Goal: Task Accomplishment & Management: Use online tool/utility

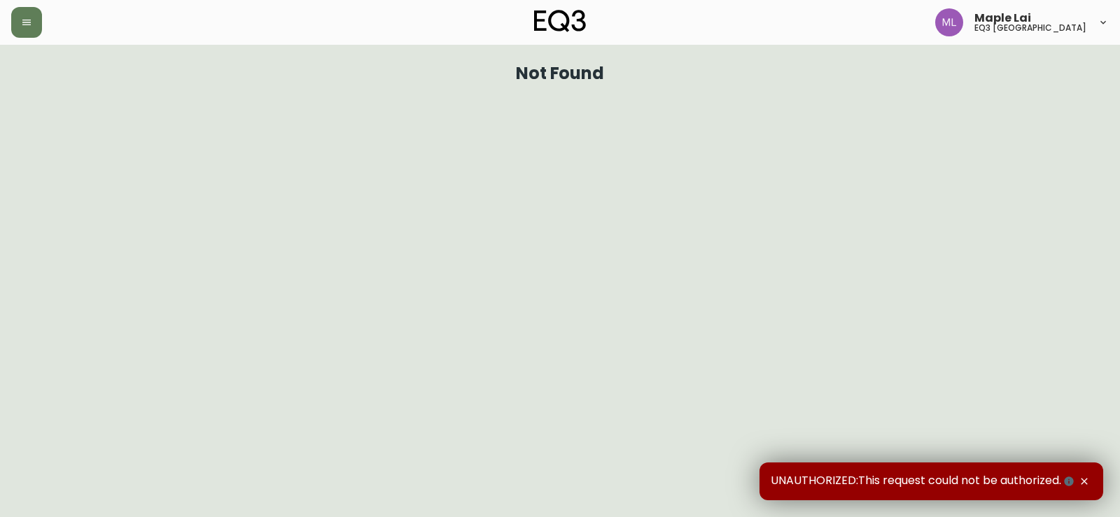
click at [48, 91] on html "Maple Lai eq3 [GEOGRAPHIC_DATA] Not Found UNAUTHORIZED:This request could not b…" at bounding box center [560, 45] width 1120 height 91
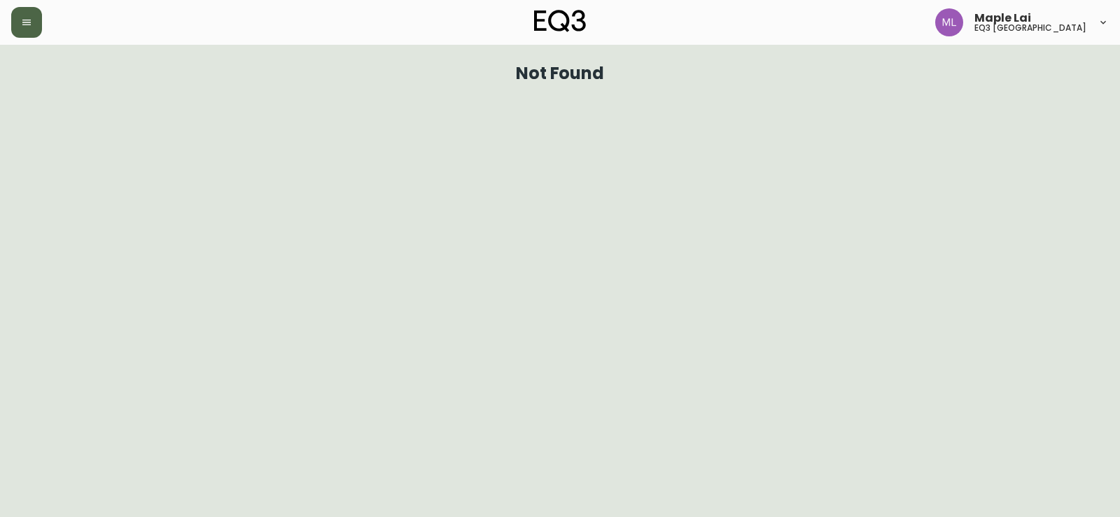
click at [27, 31] on button "button" at bounding box center [26, 22] width 31 height 31
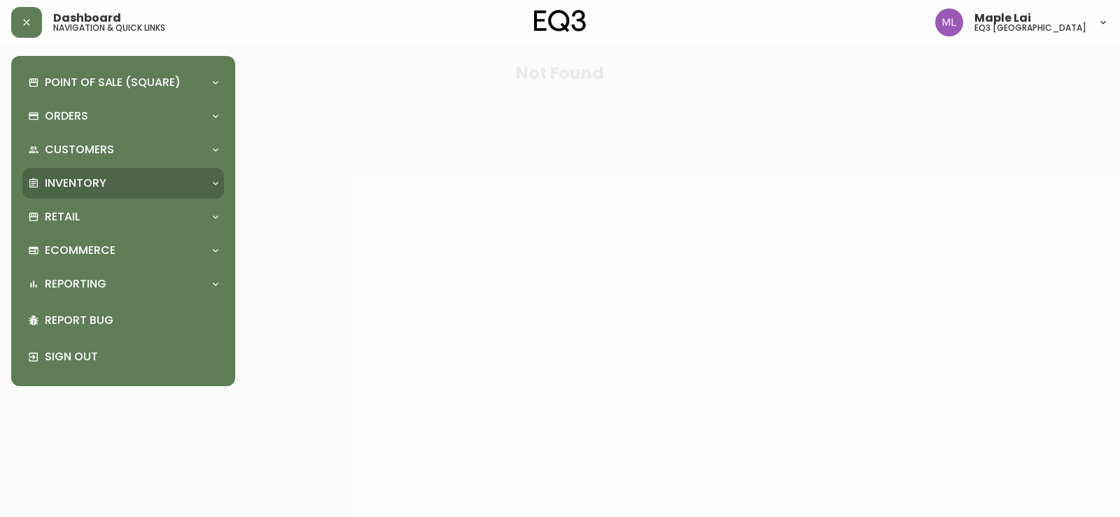
click at [76, 187] on p "Inventory" at bounding box center [76, 183] width 62 height 15
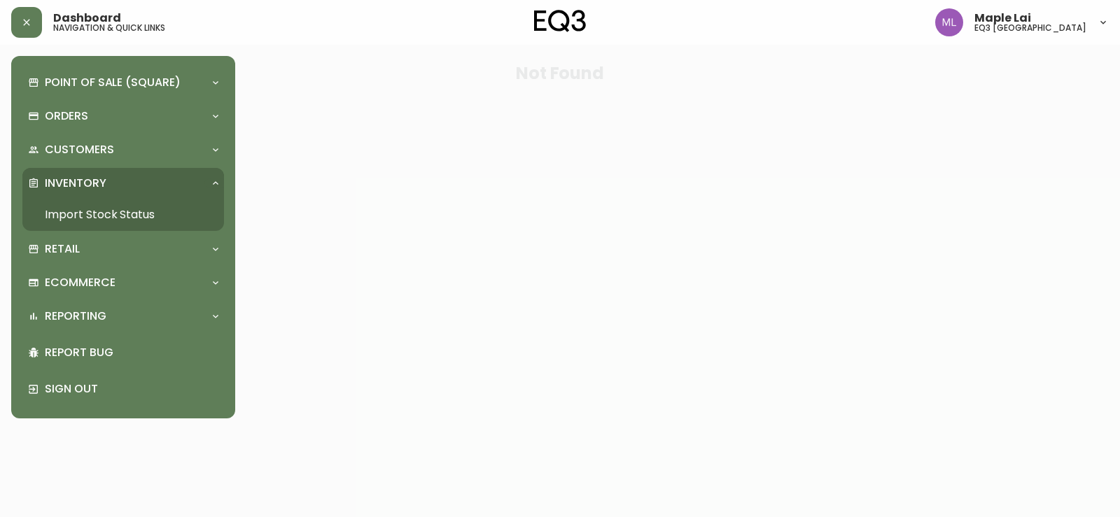
click at [106, 218] on link "Import Stock Status" at bounding box center [123, 215] width 202 height 32
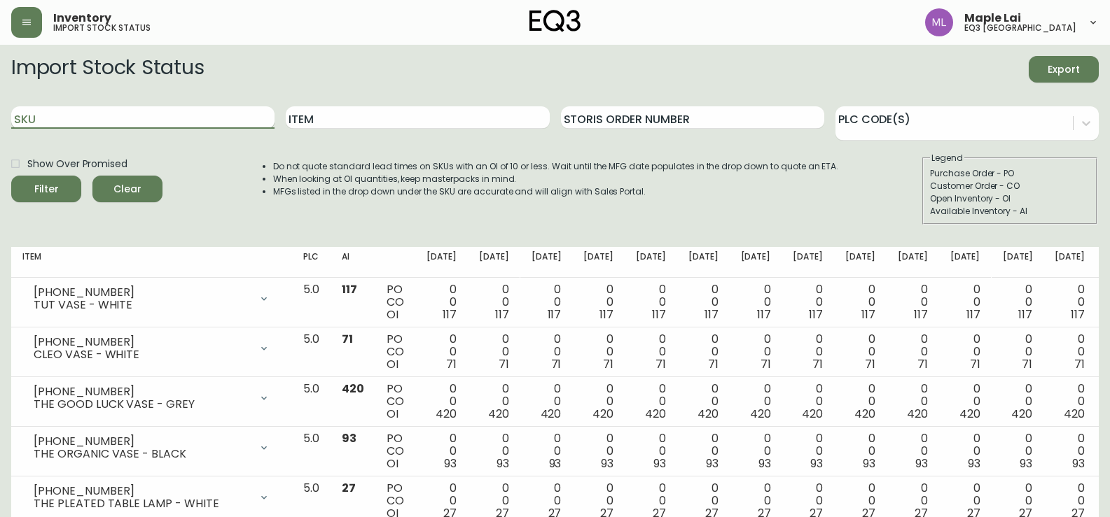
click at [100, 116] on input "SKU" at bounding box center [142, 117] width 263 height 22
paste input "[PHONE_NUMBER]"
type input "[PHONE_NUMBER]"
click at [11, 176] on button "Filter" at bounding box center [46, 189] width 70 height 27
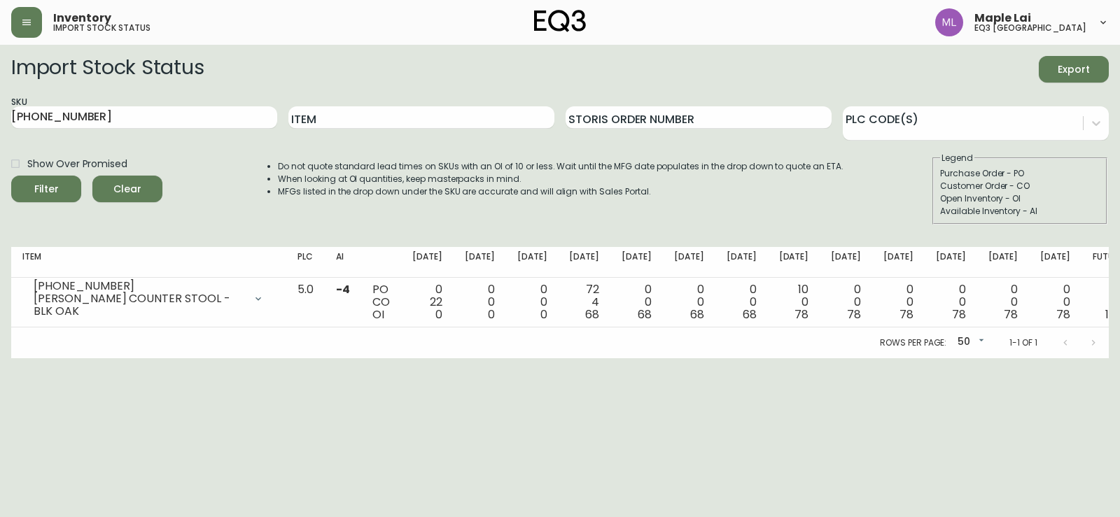
click at [29, 359] on html "Inventory import stock status Maple Lai eq3 [GEOGRAPHIC_DATA] Import Stock Stat…" at bounding box center [560, 179] width 1120 height 359
click at [1071, 359] on html "Inventory import stock status Maple Lai eq3 [GEOGRAPHIC_DATA] Import Stock Stat…" at bounding box center [560, 179] width 1120 height 359
